Goal: Navigation & Orientation: Understand site structure

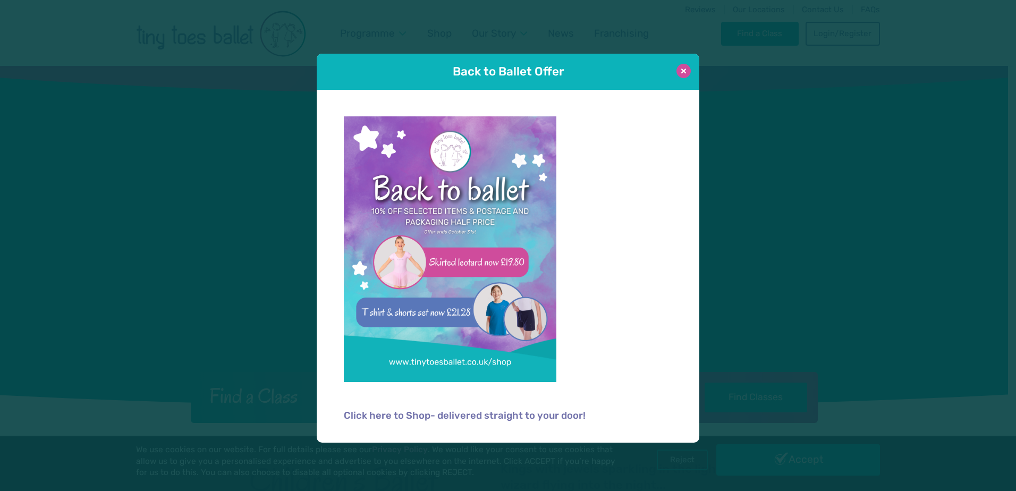
click at [679, 71] on button at bounding box center [683, 71] width 14 height 14
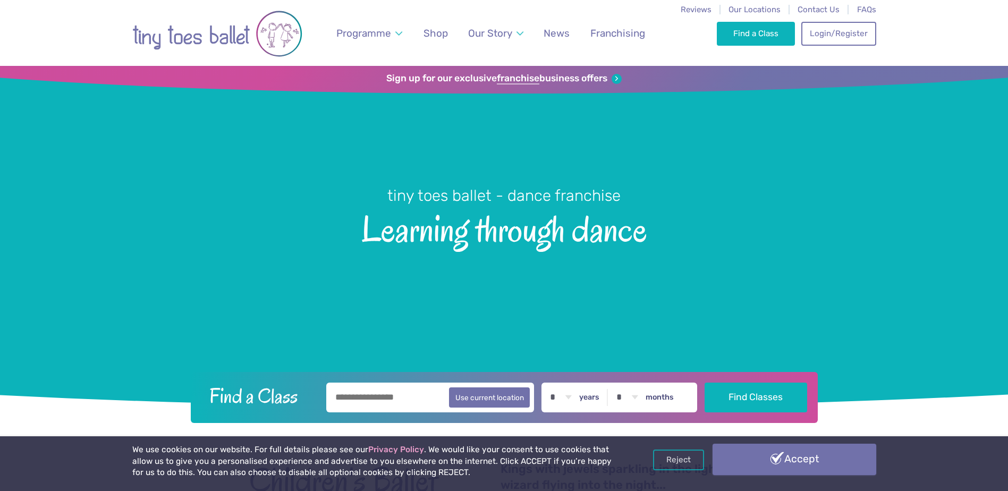
click at [789, 471] on link "Accept" at bounding box center [794, 459] width 164 height 31
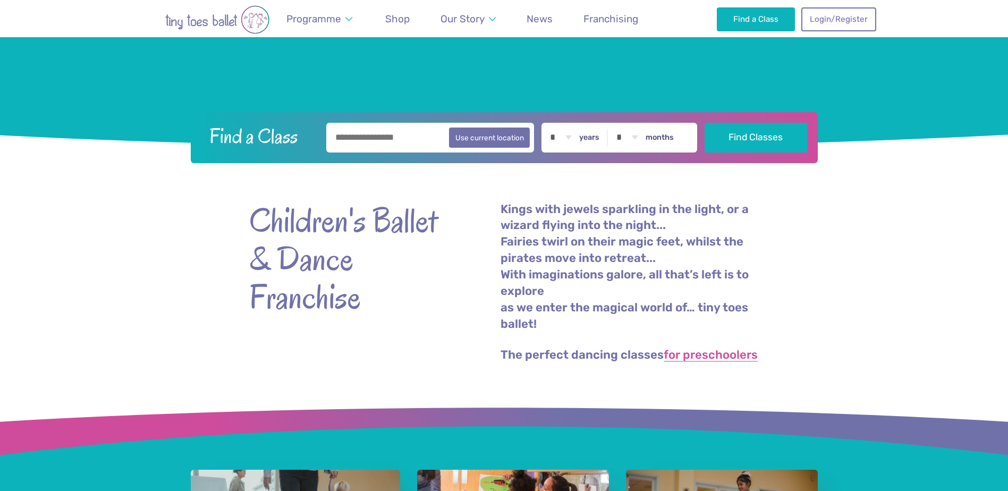
scroll to position [266, 0]
